Goal: Transaction & Acquisition: Obtain resource

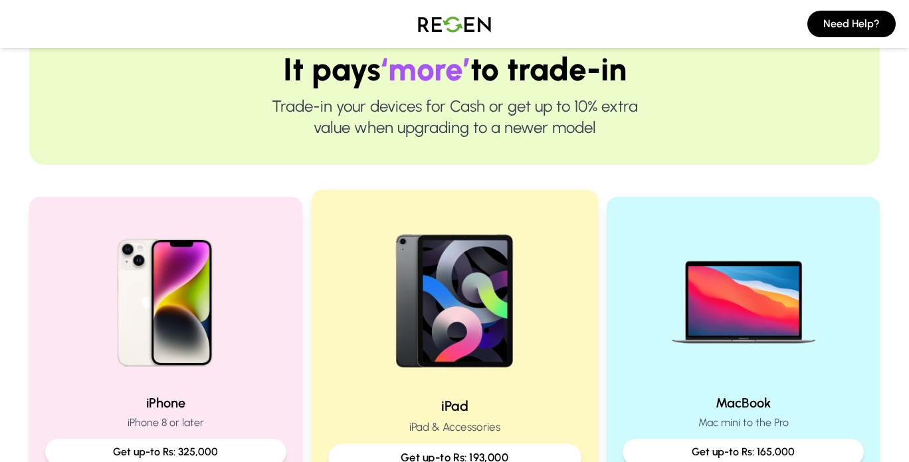
scroll to position [199, 0]
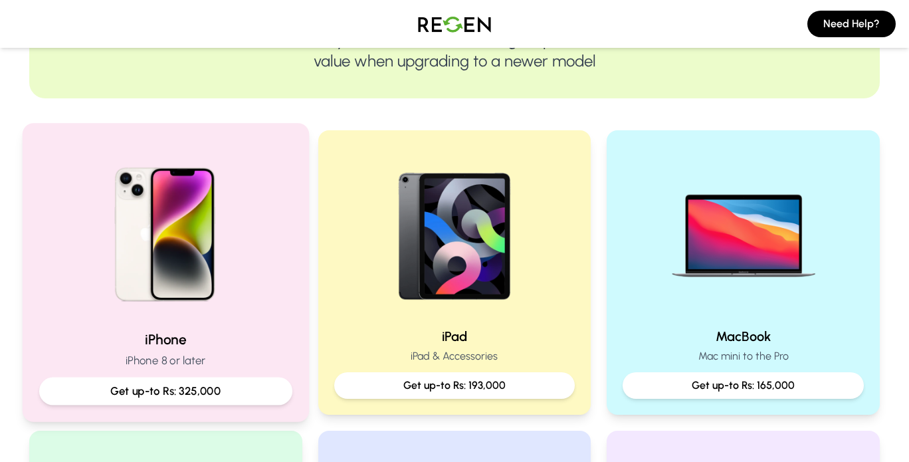
click at [246, 348] on h2 "iPhone" at bounding box center [165, 338] width 253 height 19
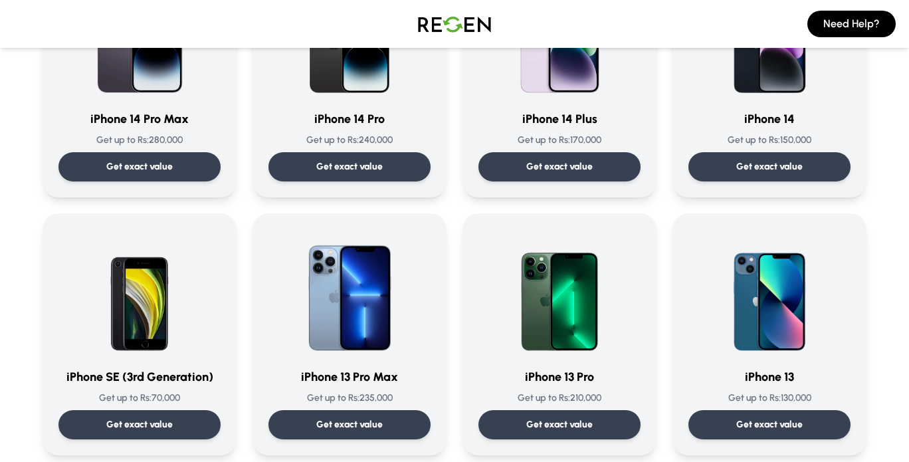
scroll to position [465, 0]
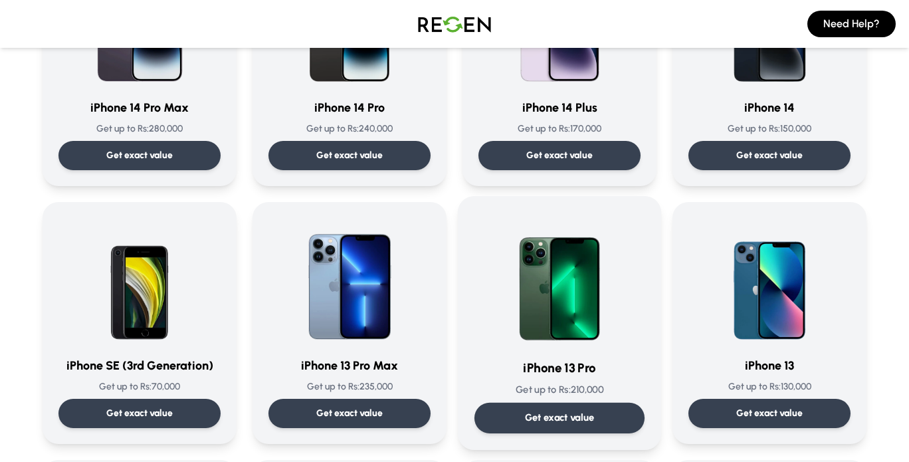
click at [581, 308] on img at bounding box center [559, 280] width 134 height 134
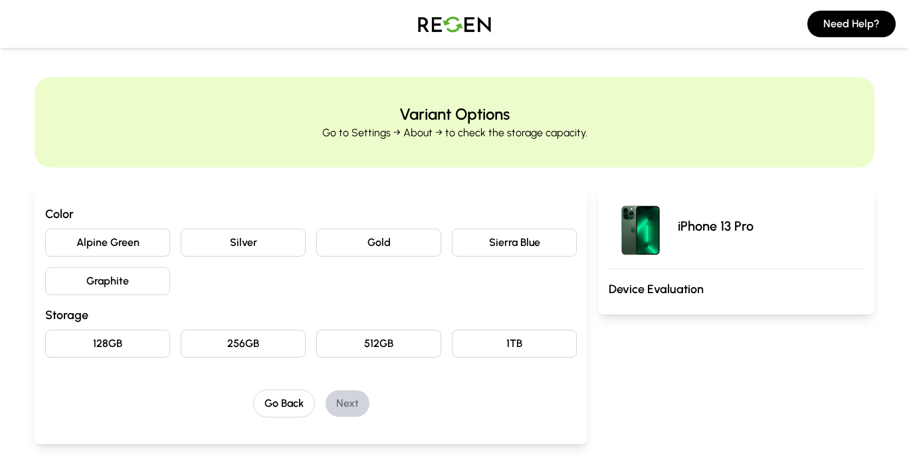
click at [511, 239] on button "Sierra Blue" at bounding box center [514, 243] width 125 height 28
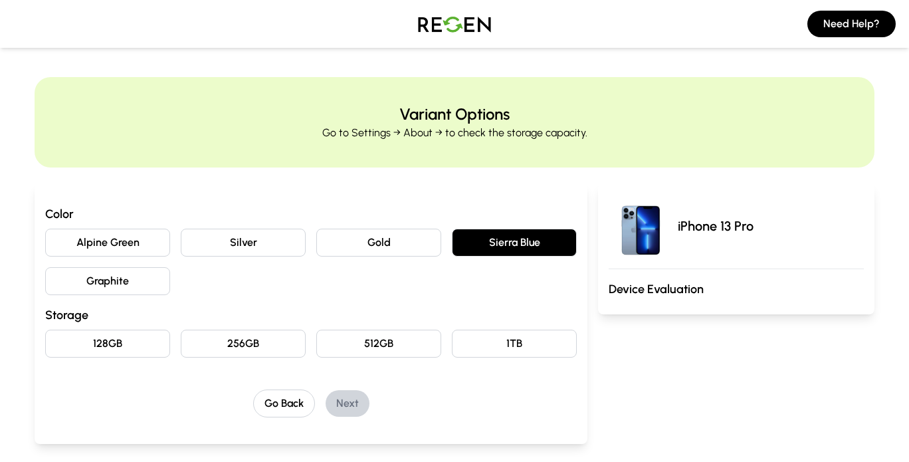
click at [95, 337] on button "128GB" at bounding box center [107, 343] width 125 height 28
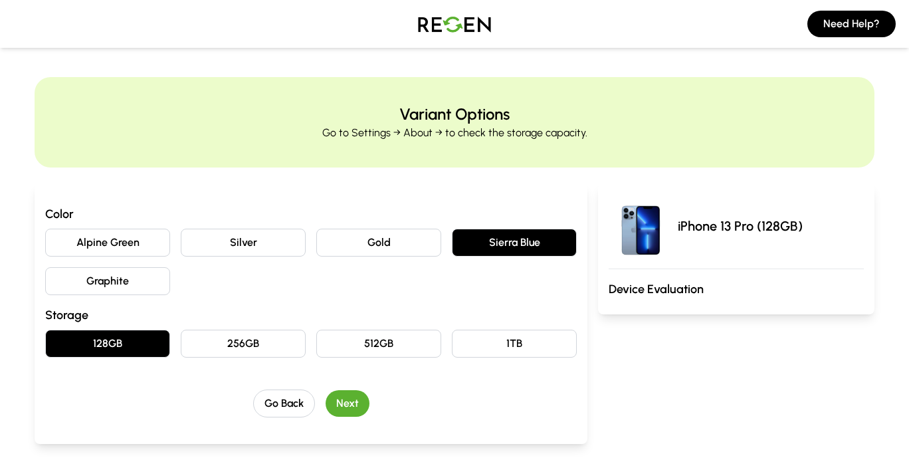
click at [358, 403] on button "Next" at bounding box center [347, 403] width 44 height 27
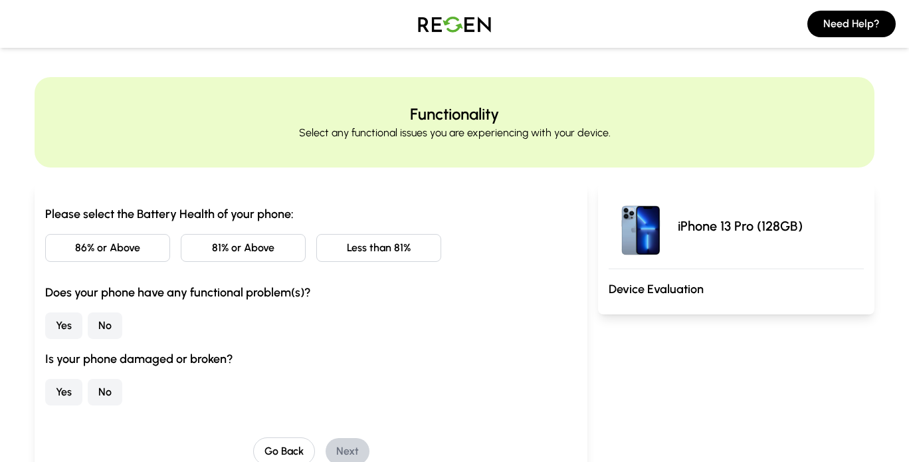
scroll to position [66, 0]
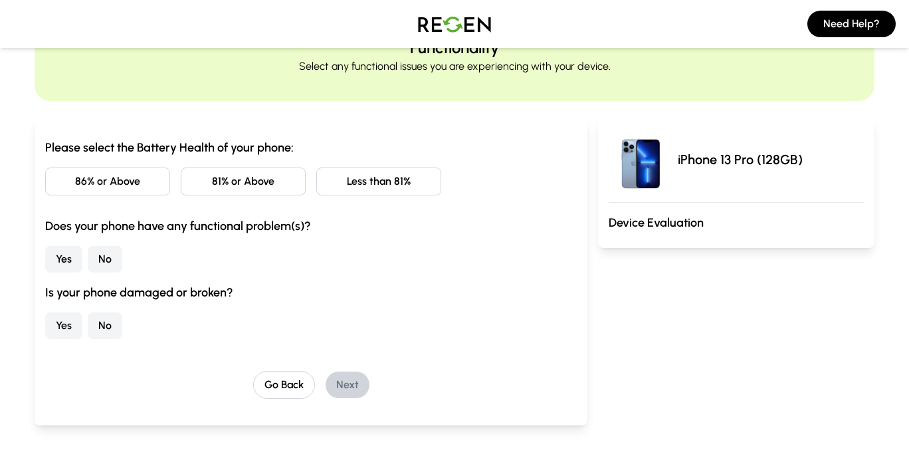
click at [391, 185] on button "Less than 81%" at bounding box center [378, 181] width 125 height 28
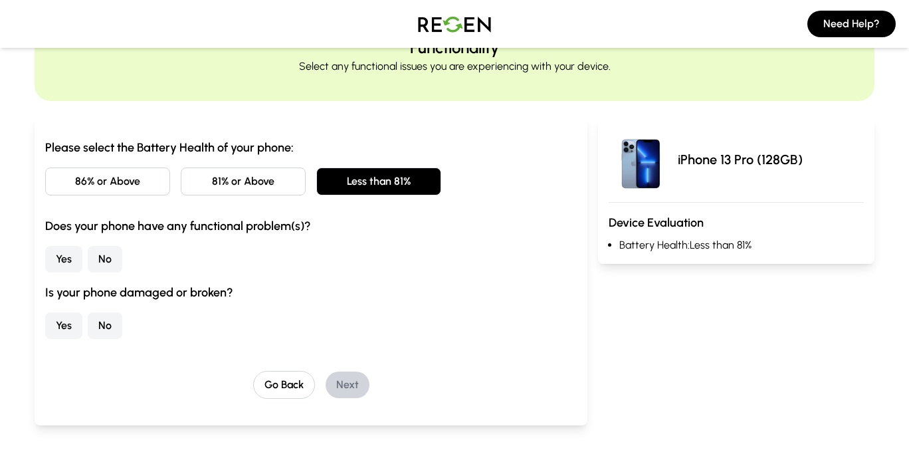
click at [101, 258] on button "No" at bounding box center [105, 259] width 35 height 27
click at [107, 321] on button "No" at bounding box center [105, 325] width 35 height 27
click at [365, 383] on button "Next" at bounding box center [347, 384] width 44 height 27
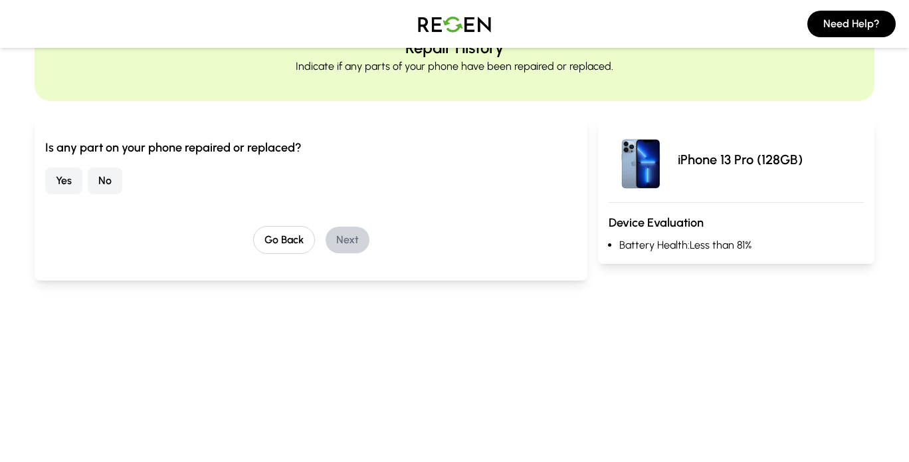
click at [109, 185] on button "No" at bounding box center [105, 180] width 35 height 27
click at [355, 238] on button "Next" at bounding box center [347, 240] width 44 height 27
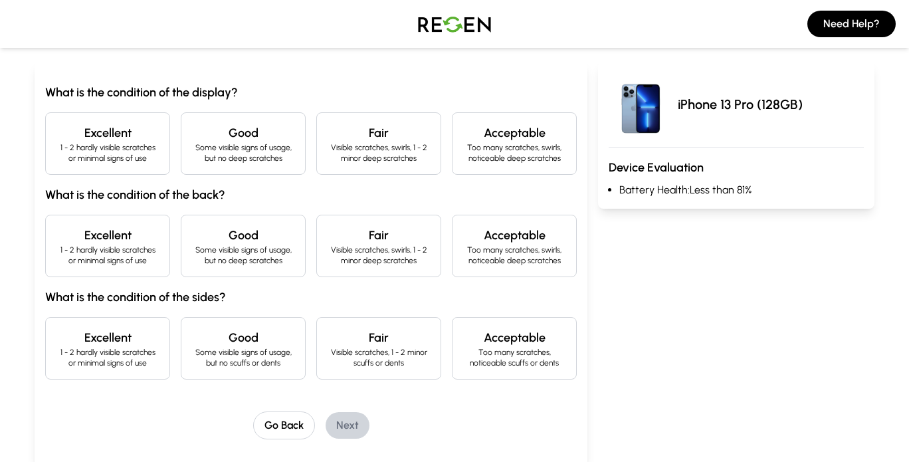
scroll to position [133, 0]
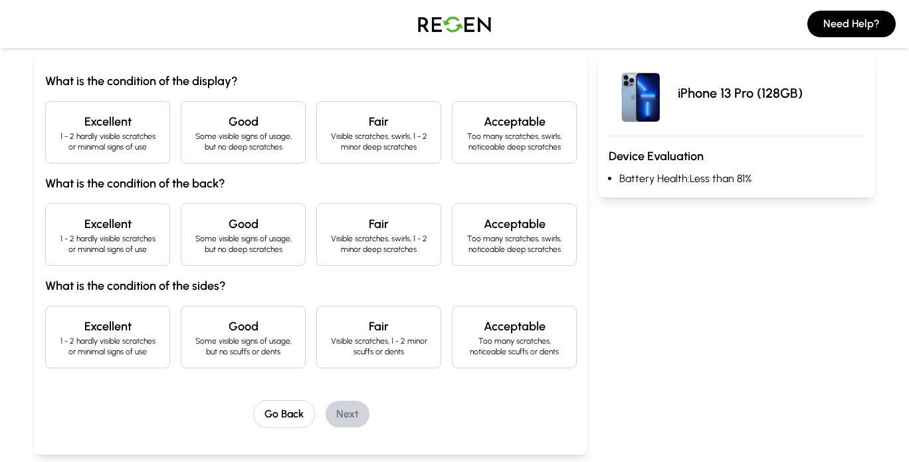
click at [89, 133] on p "1 - 2 hardly visible scratches or minimal signs of use" at bounding box center [107, 141] width 102 height 21
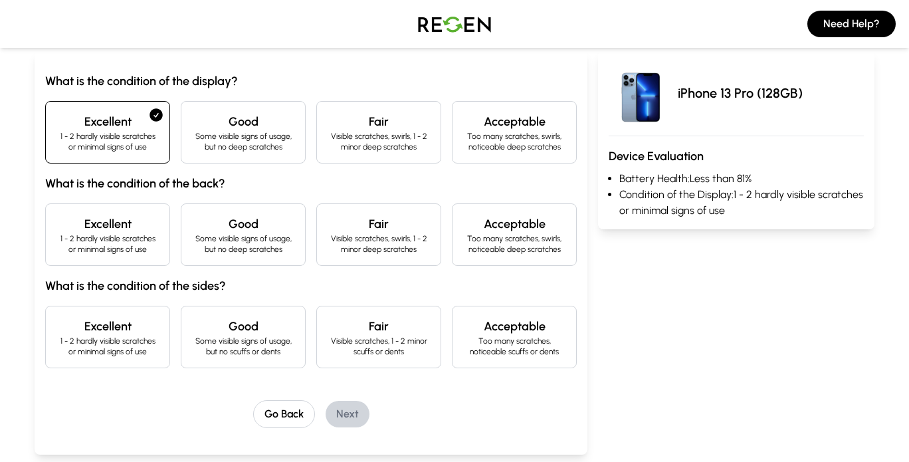
click at [89, 238] on p "1 - 2 hardly visible scratches or minimal signs of use" at bounding box center [107, 243] width 102 height 21
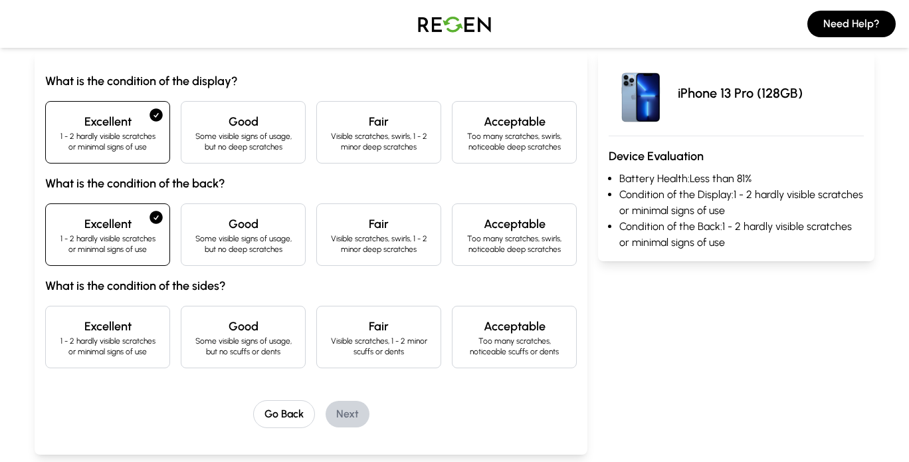
click at [94, 335] on p "1 - 2 hardly visible scratches or minimal signs of use" at bounding box center [107, 345] width 102 height 21
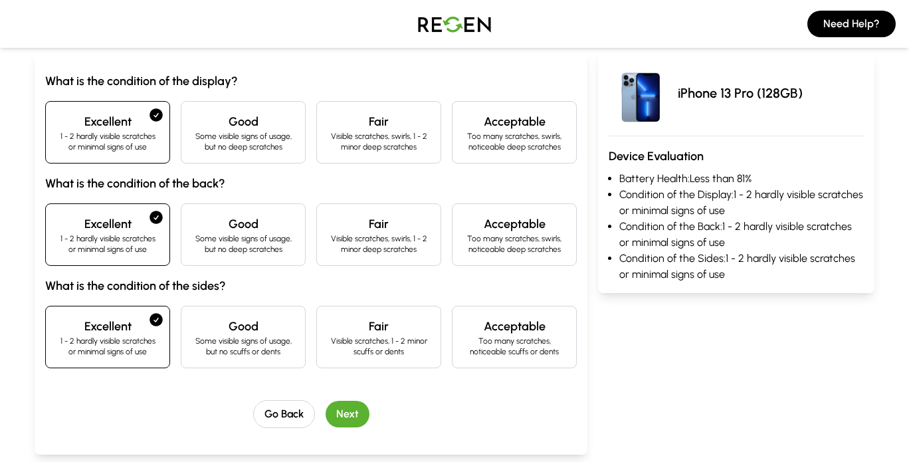
click at [349, 416] on button "Next" at bounding box center [347, 414] width 44 height 27
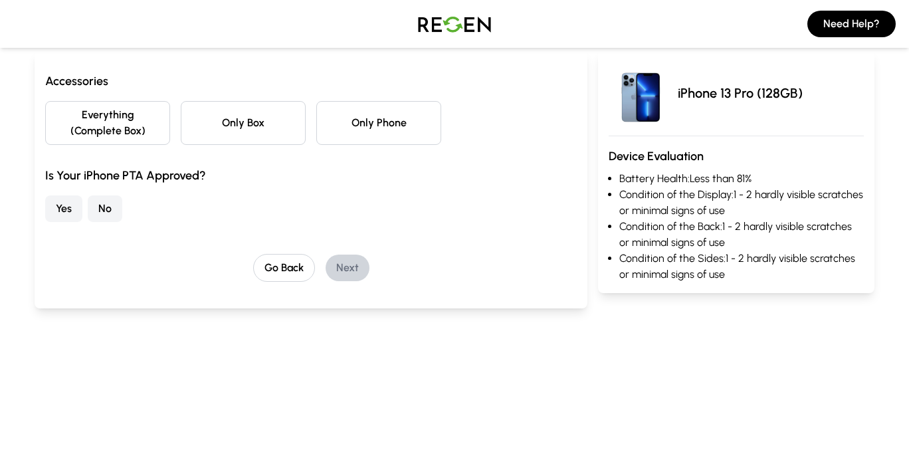
click at [380, 122] on button "Only Phone" at bounding box center [378, 123] width 125 height 44
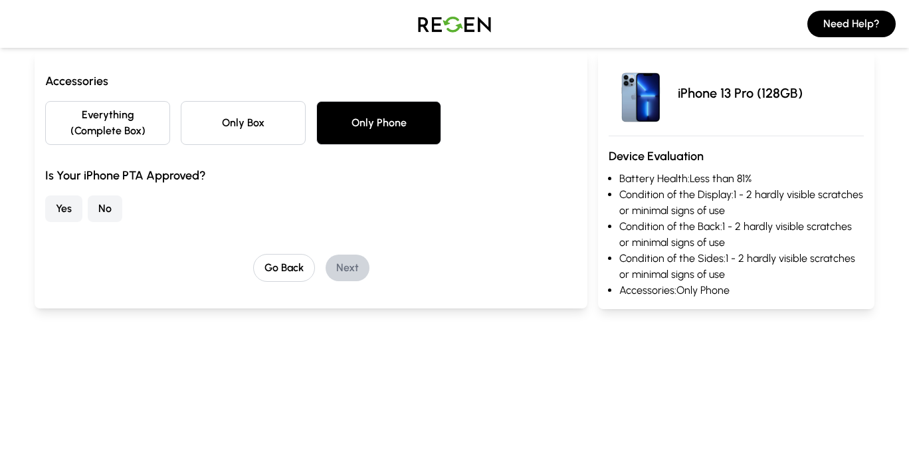
click at [56, 209] on button "Yes" at bounding box center [63, 208] width 37 height 27
click at [347, 262] on button "Next" at bounding box center [347, 267] width 44 height 27
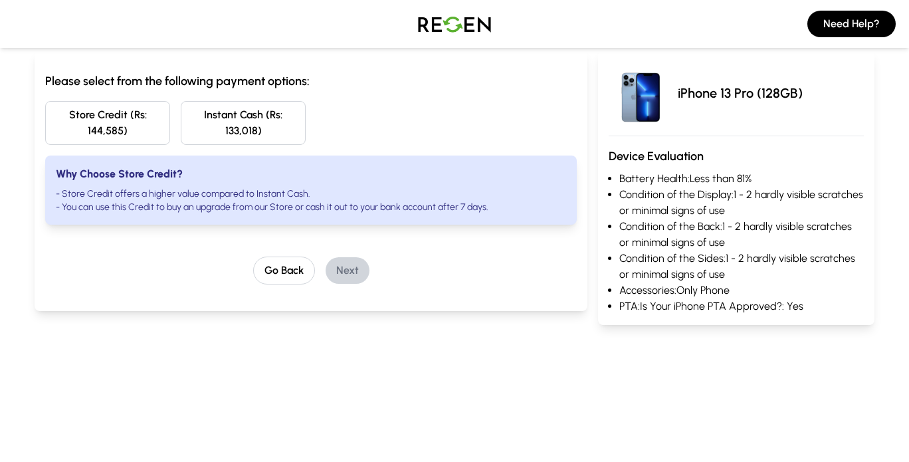
click at [126, 129] on button "Store Credit (Rs: 144,585)" at bounding box center [107, 123] width 125 height 44
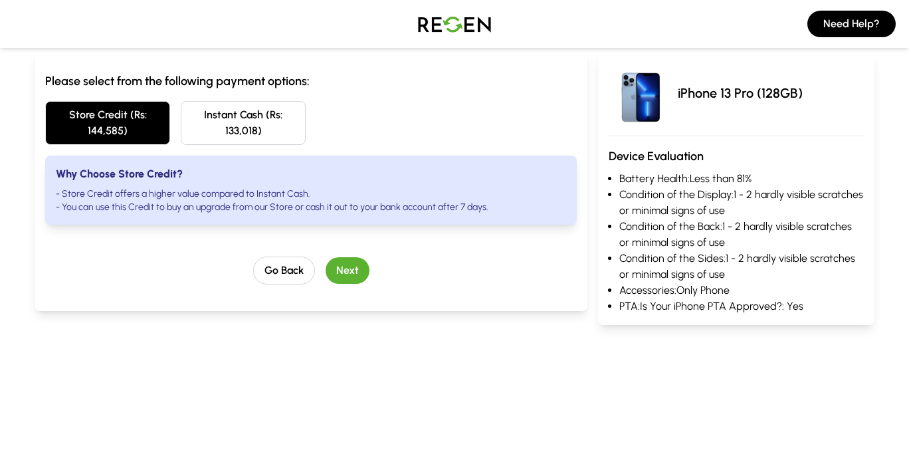
click at [354, 266] on button "Next" at bounding box center [347, 270] width 44 height 27
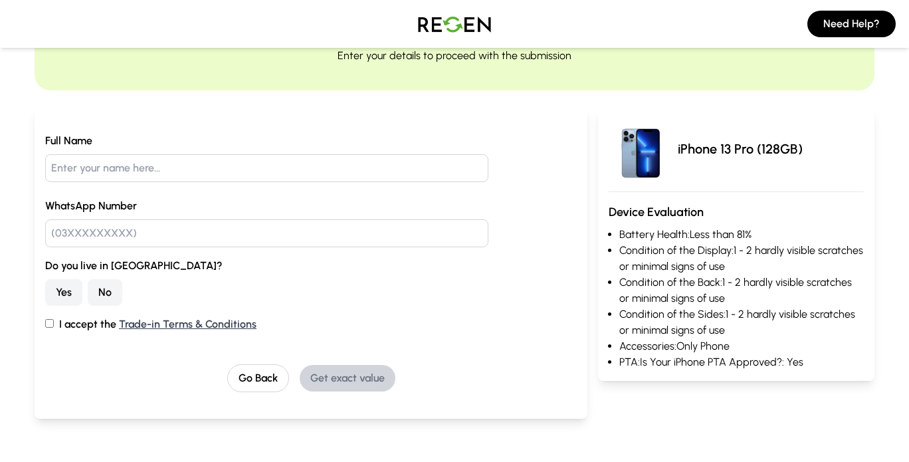
scroll to position [66, 0]
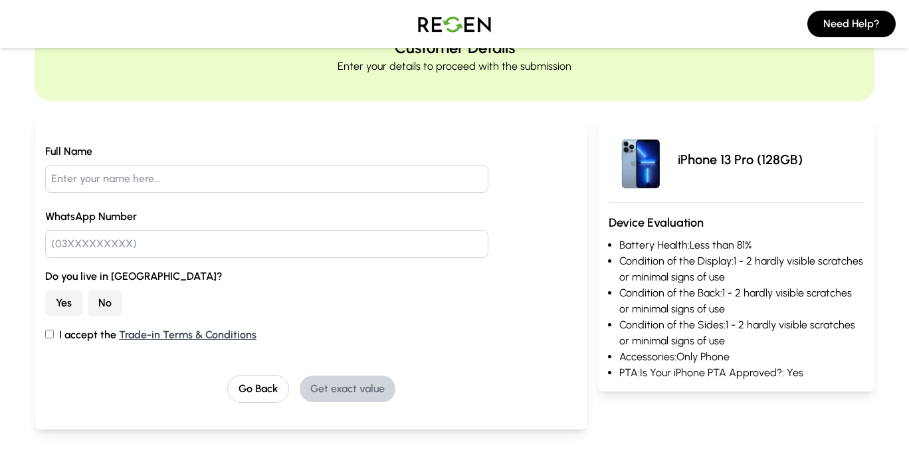
click at [65, 304] on button "Yes" at bounding box center [63, 303] width 37 height 27
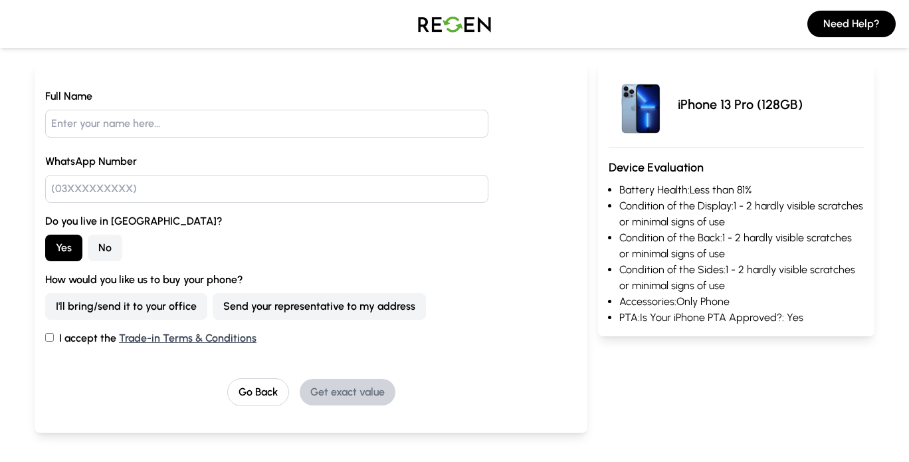
scroll to position [133, 0]
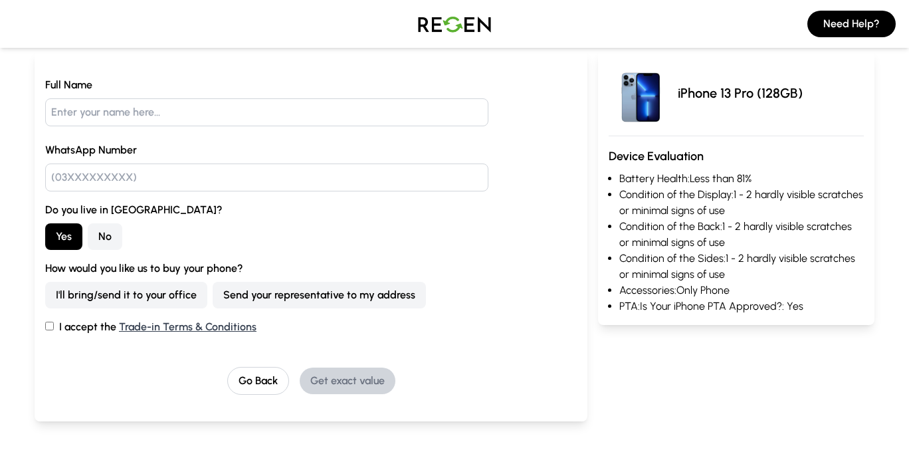
click at [148, 298] on button "I'll bring/send it to your office" at bounding box center [126, 295] width 162 height 27
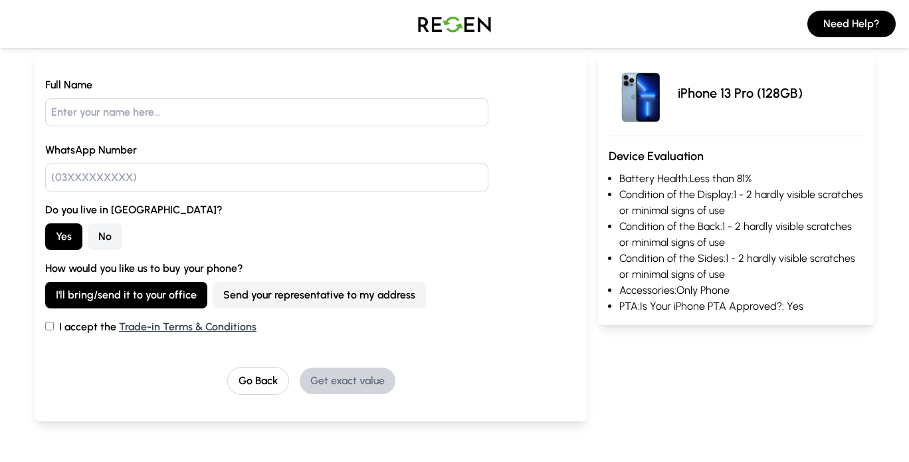
click at [46, 324] on input "I accept the Trade-in Terms & Conditions" at bounding box center [49, 326] width 9 height 9
checkbox input "true"
click at [108, 116] on input "text" at bounding box center [266, 112] width 443 height 28
type input "[PERSON_NAME]"
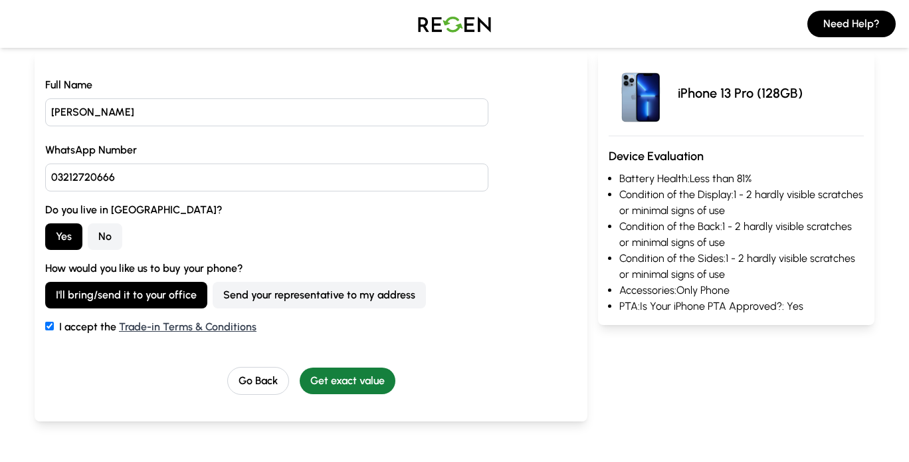
type input "03212720666"
click at [365, 387] on button "Get exact value" at bounding box center [348, 380] width 96 height 27
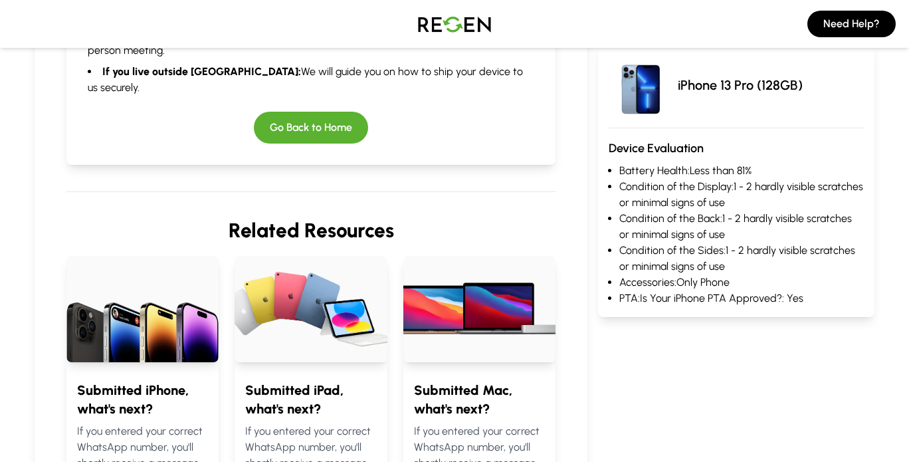
scroll to position [465, 0]
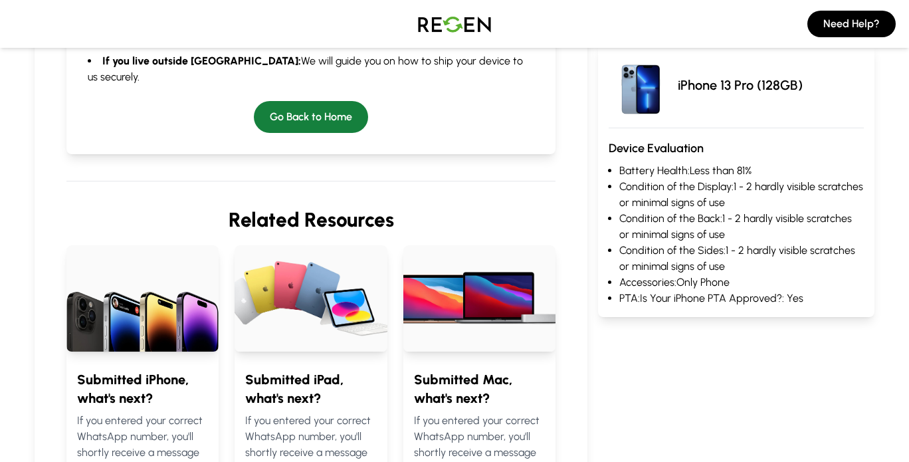
click at [341, 101] on button "Go Back to Home" at bounding box center [311, 117] width 114 height 32
